Goal: Navigation & Orientation: Understand site structure

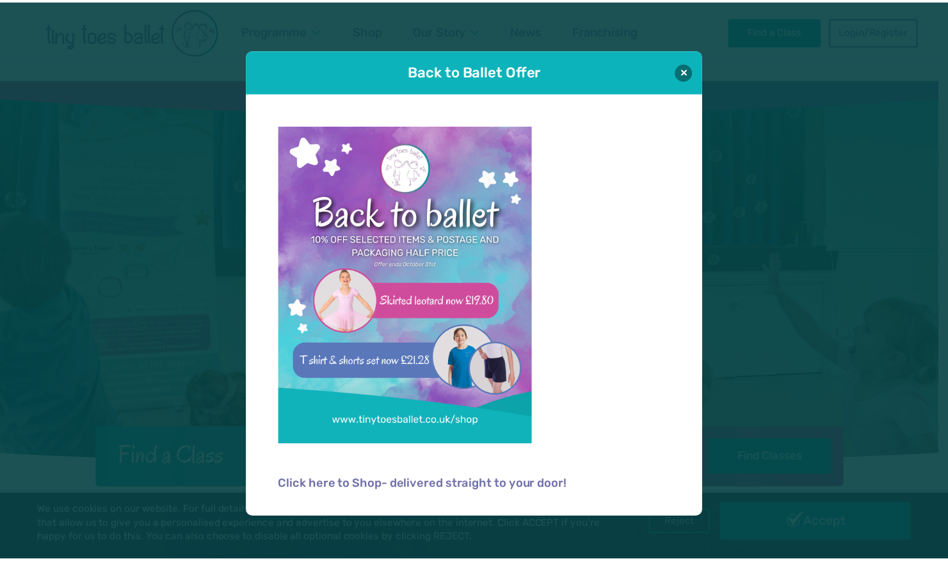
scroll to position [38, 0]
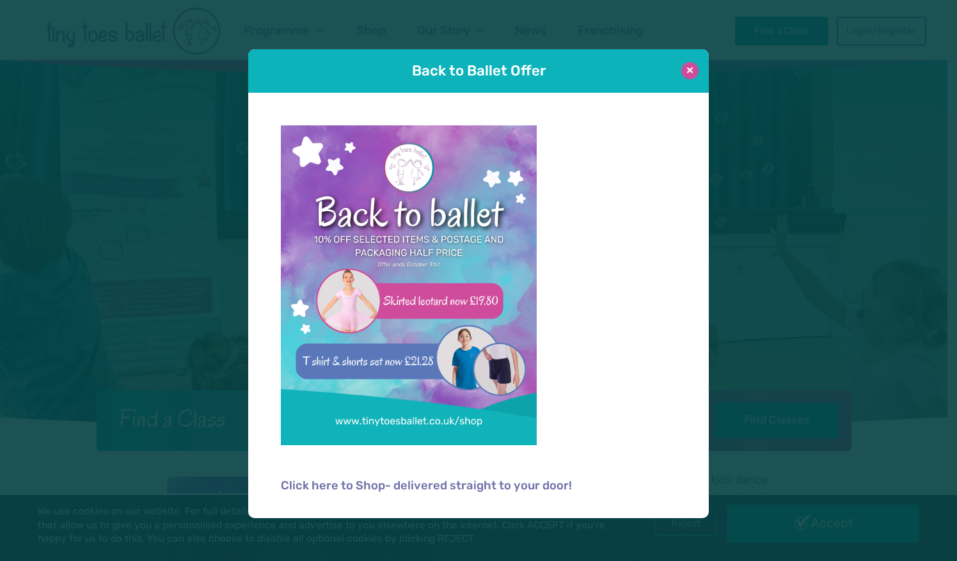
click at [691, 67] on button at bounding box center [690, 70] width 17 height 17
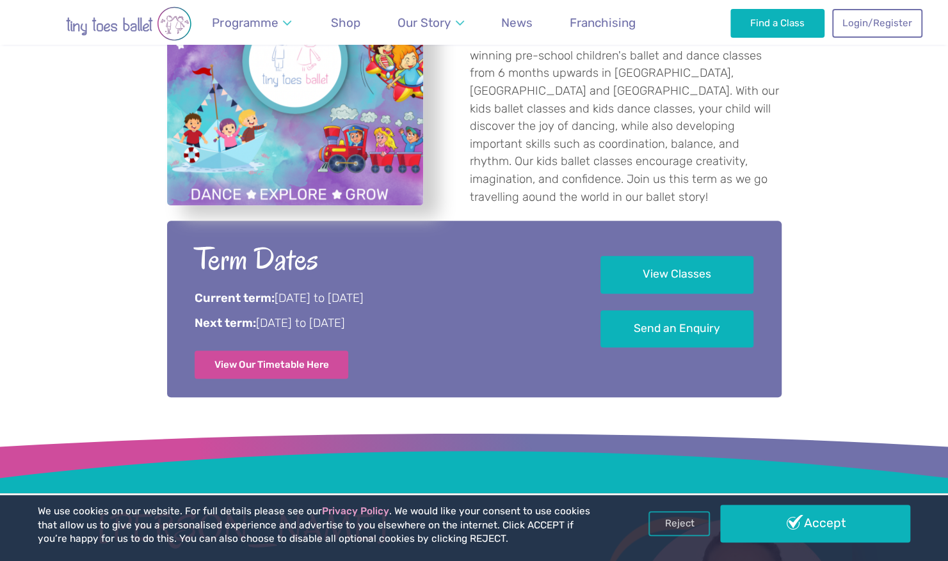
scroll to position [566, 0]
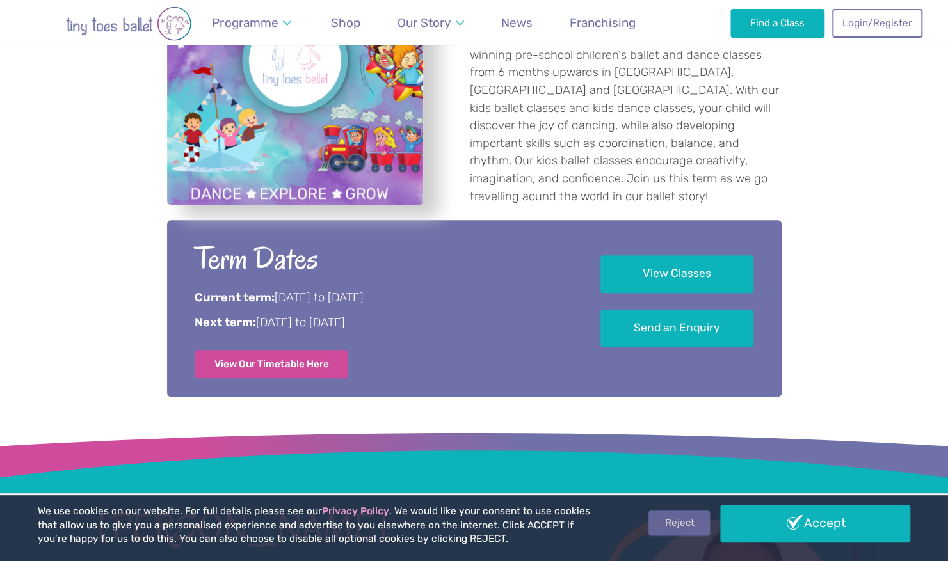
click at [667, 518] on link "Reject" at bounding box center [678, 523] width 61 height 24
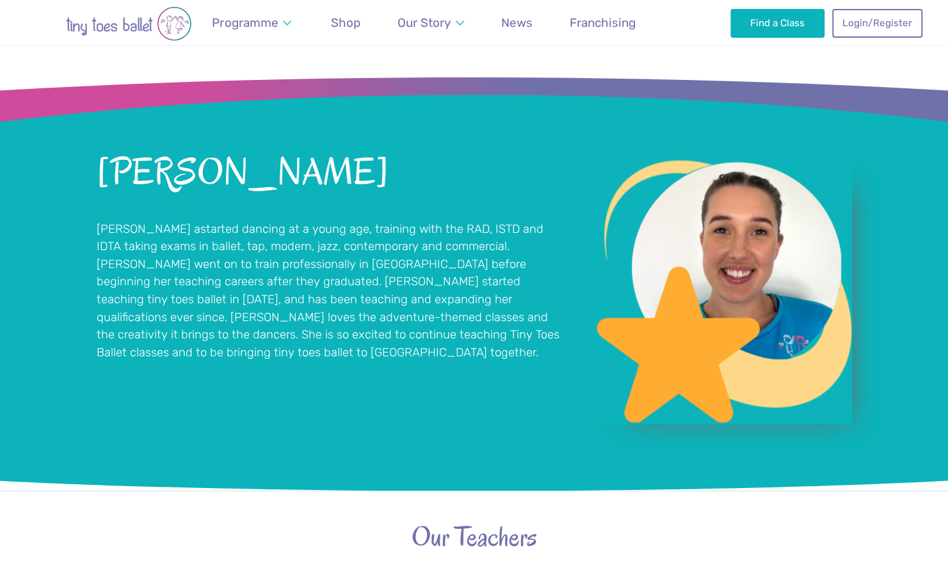
scroll to position [920, 0]
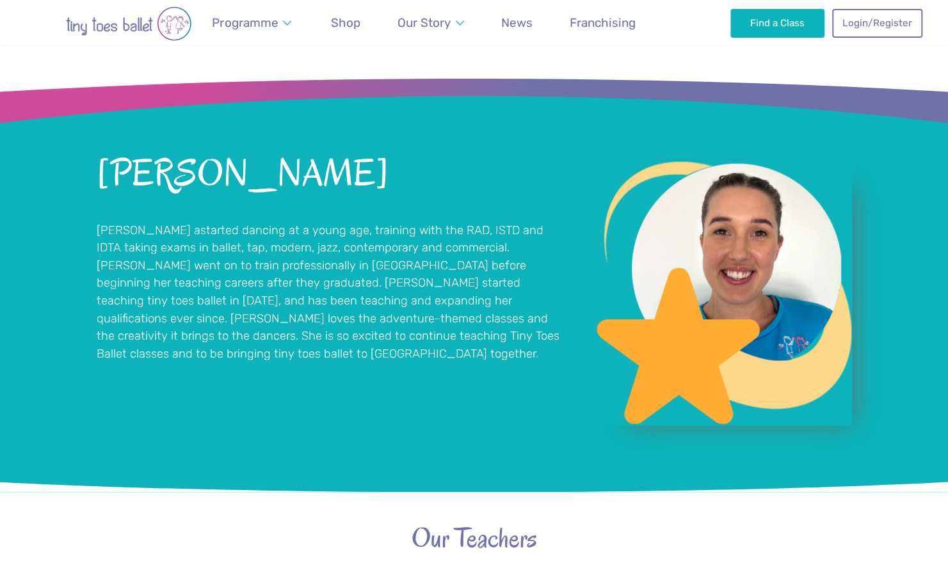
drag, startPoint x: 955, startPoint y: 246, endPoint x: 718, endPoint y: 247, distance: 236.8
click at [718, 247] on img "View full-size image" at bounding box center [724, 293] width 256 height 266
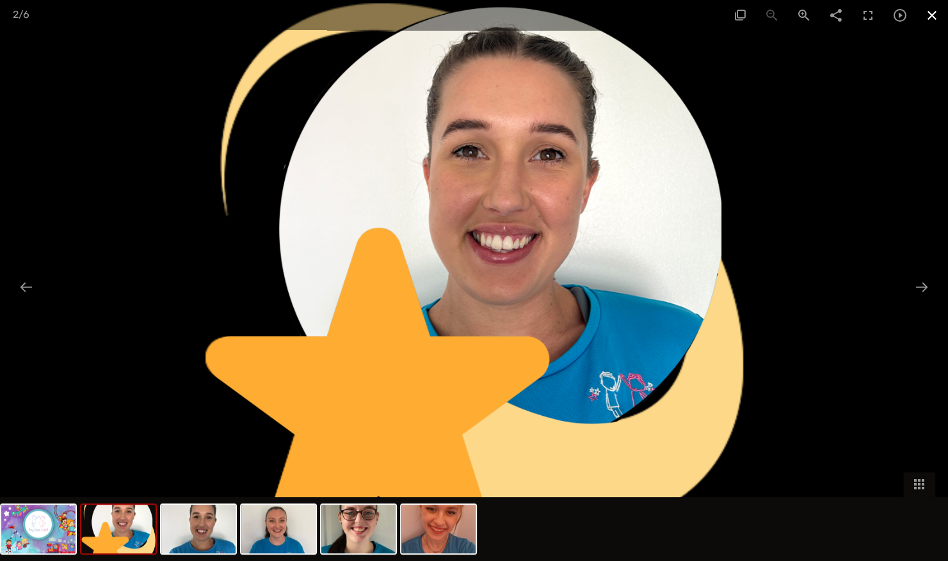
click at [934, 16] on span at bounding box center [932, 15] width 32 height 30
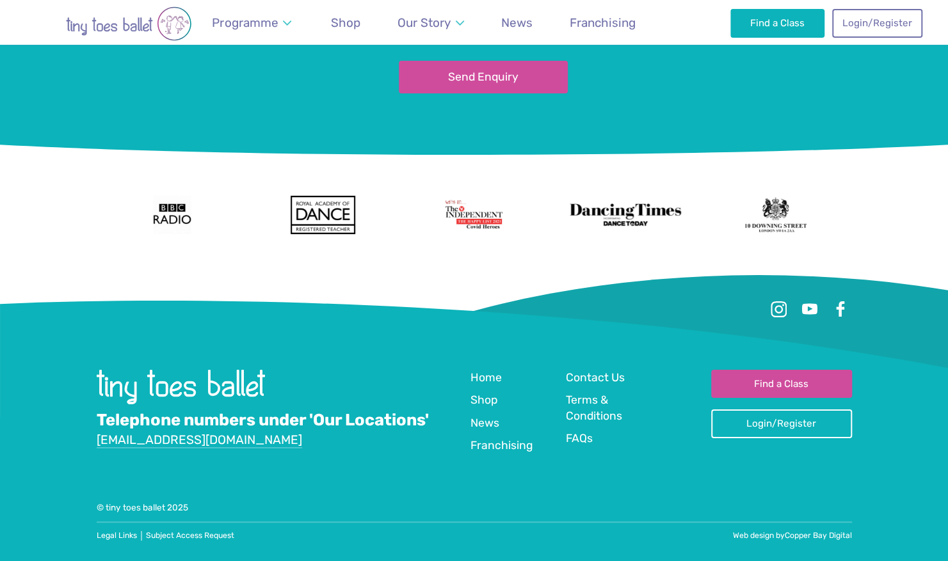
scroll to position [2684, 0]
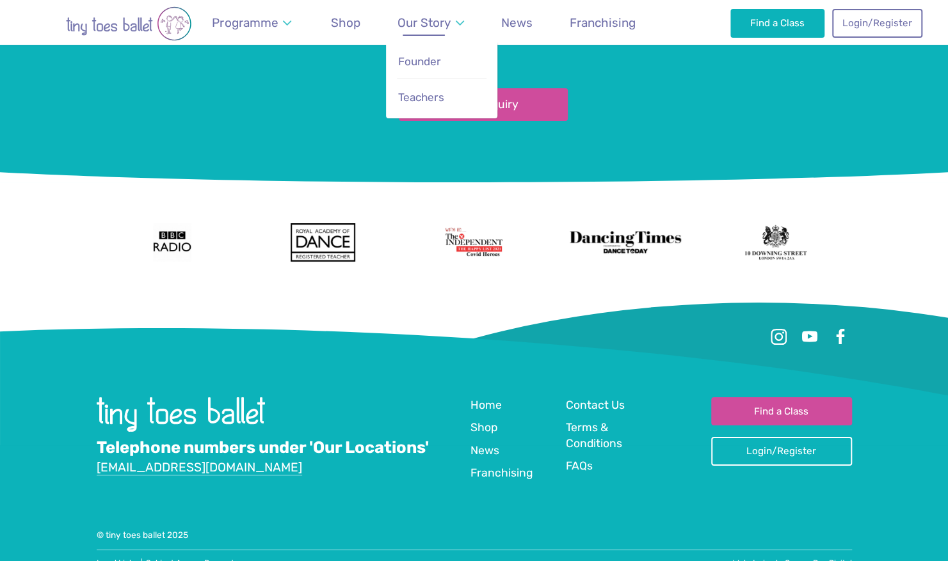
click at [438, 23] on span "Our Story" at bounding box center [423, 22] width 53 height 15
click at [431, 61] on span "Founder" at bounding box center [419, 61] width 43 height 13
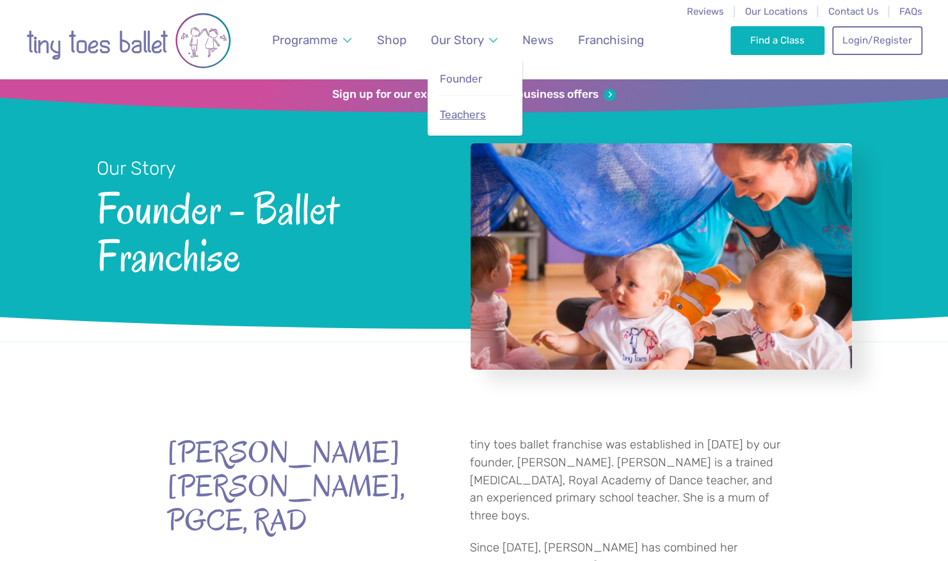
click at [466, 114] on span "Teachers" at bounding box center [463, 114] width 46 height 13
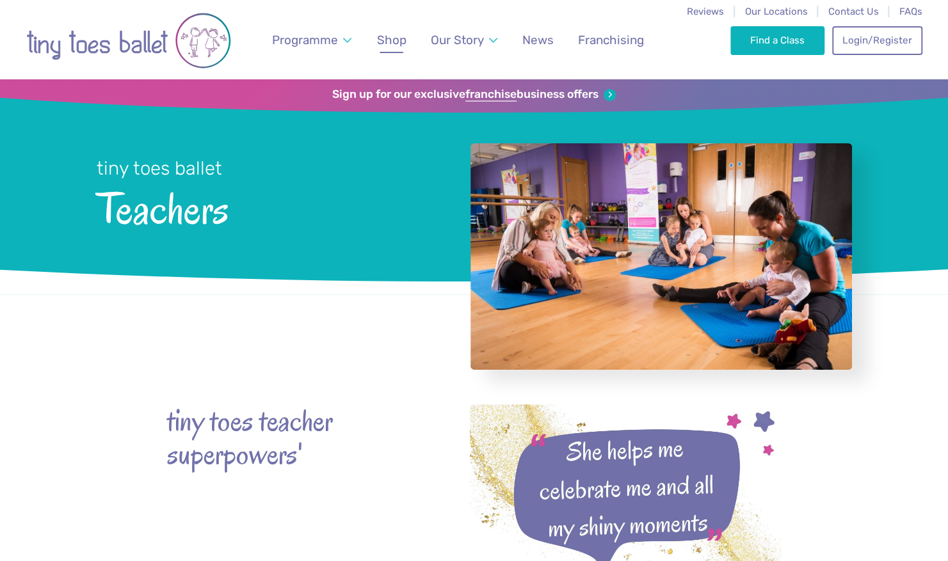
click at [402, 37] on span "Shop" at bounding box center [391, 40] width 29 height 15
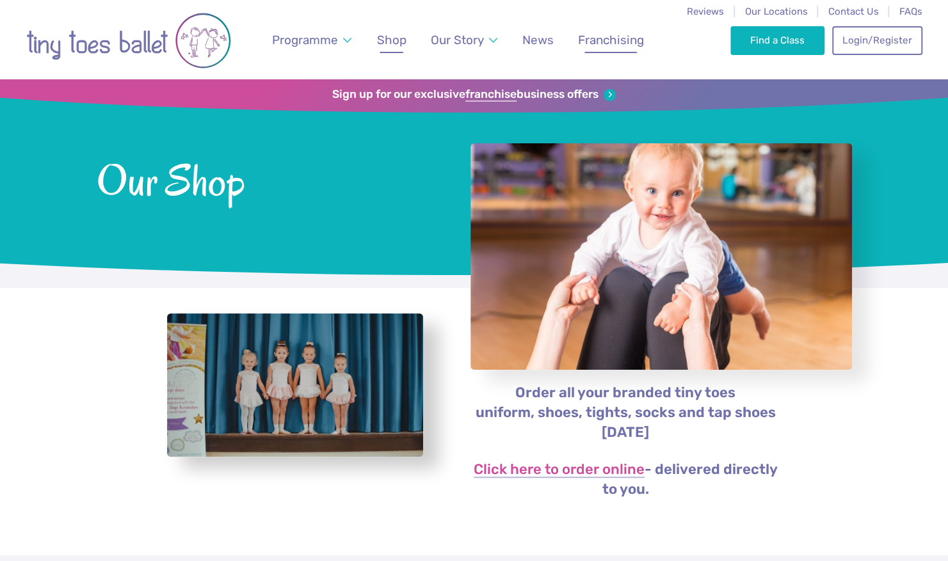
click at [605, 35] on span "Franchising" at bounding box center [611, 40] width 66 height 15
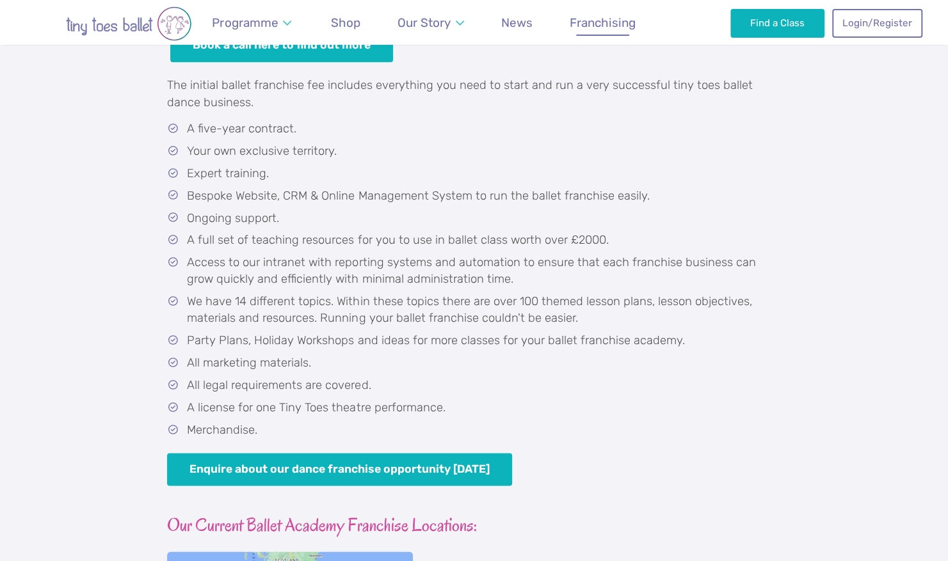
scroll to position [833, 0]
